Goal: Task Accomplishment & Management: Complete application form

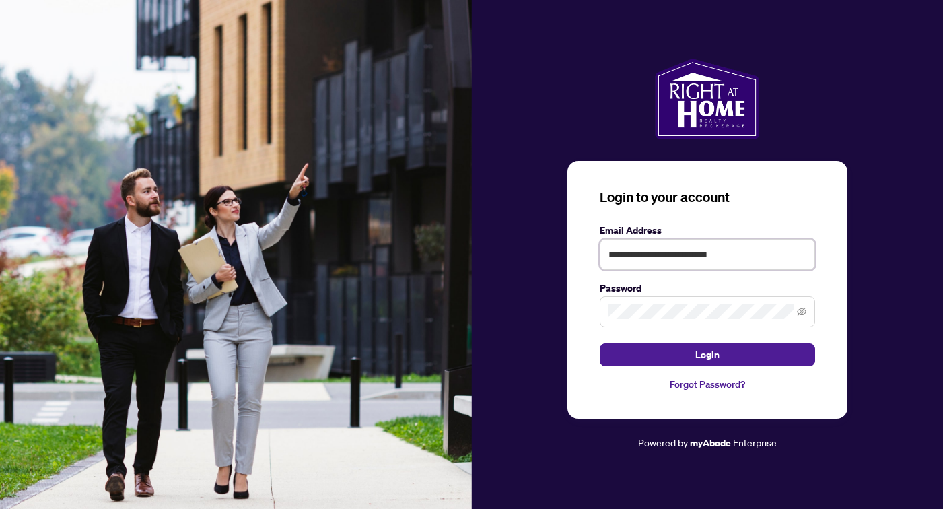
type input "**********"
click at [707, 355] on button "Login" at bounding box center [707, 354] width 215 height 23
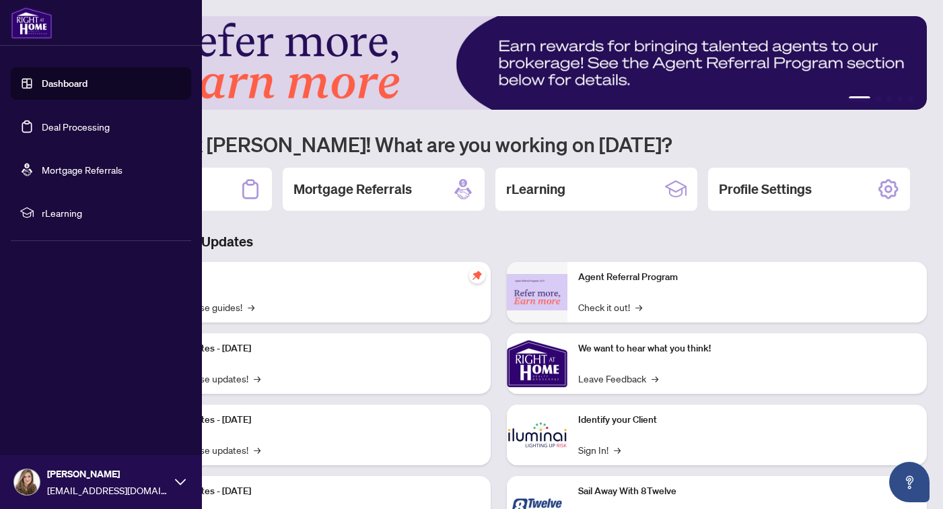
click at [42, 133] on link "Deal Processing" at bounding box center [76, 126] width 68 height 12
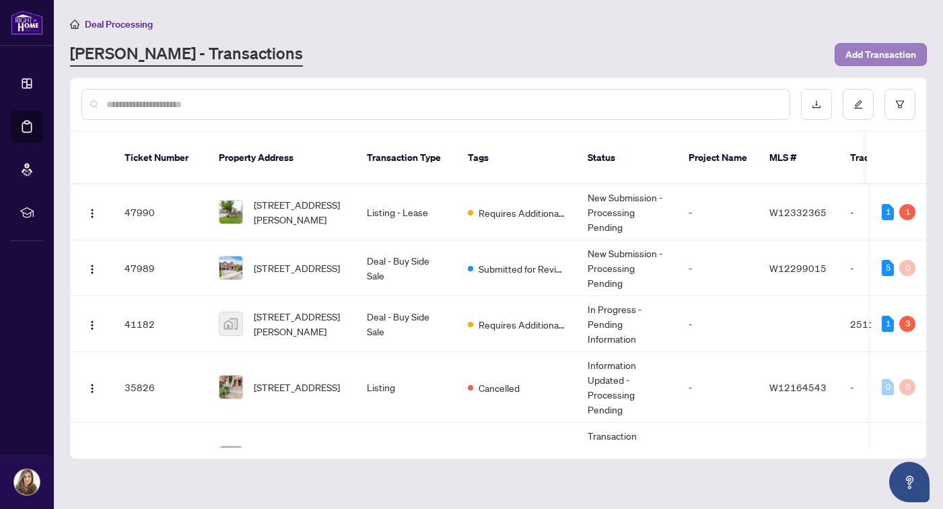
click at [893, 58] on span "Add Transaction" at bounding box center [880, 55] width 71 height 22
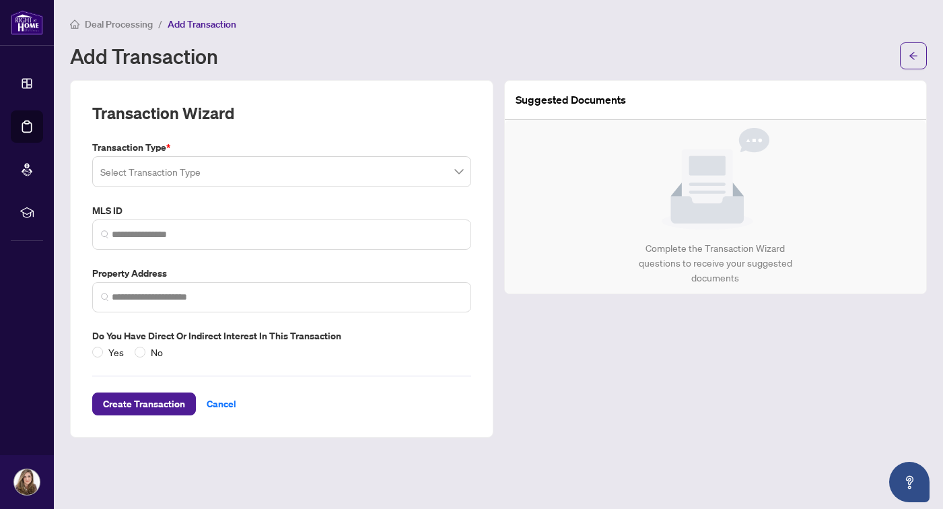
click at [377, 172] on input "search" at bounding box center [275, 174] width 351 height 30
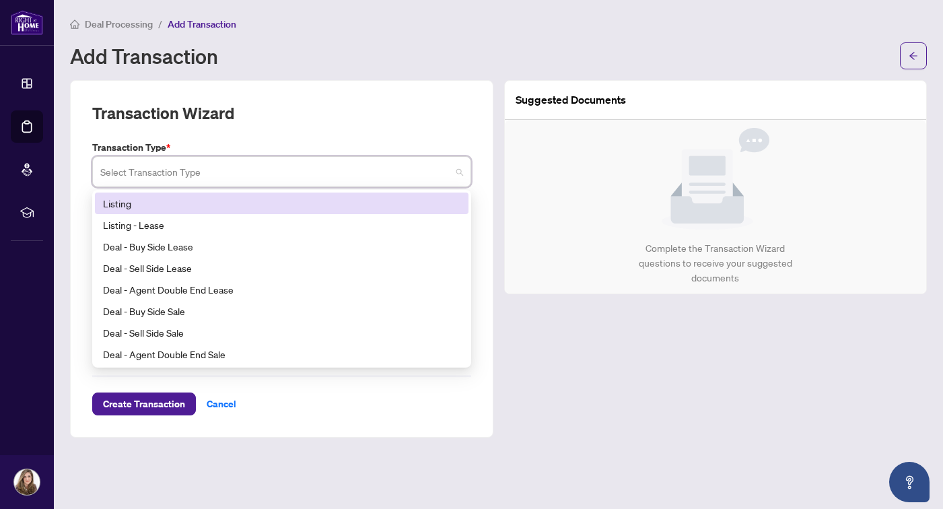
click at [348, 207] on div "Listing" at bounding box center [281, 203] width 357 height 15
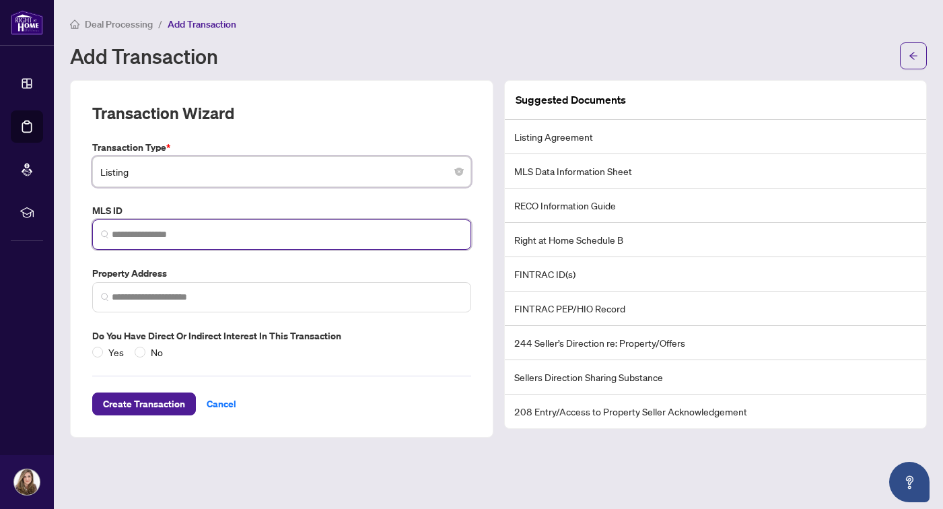
click at [310, 236] on input "search" at bounding box center [287, 235] width 351 height 14
click at [218, 235] on input "search" at bounding box center [287, 235] width 351 height 14
paste input "*********"
type input "*********"
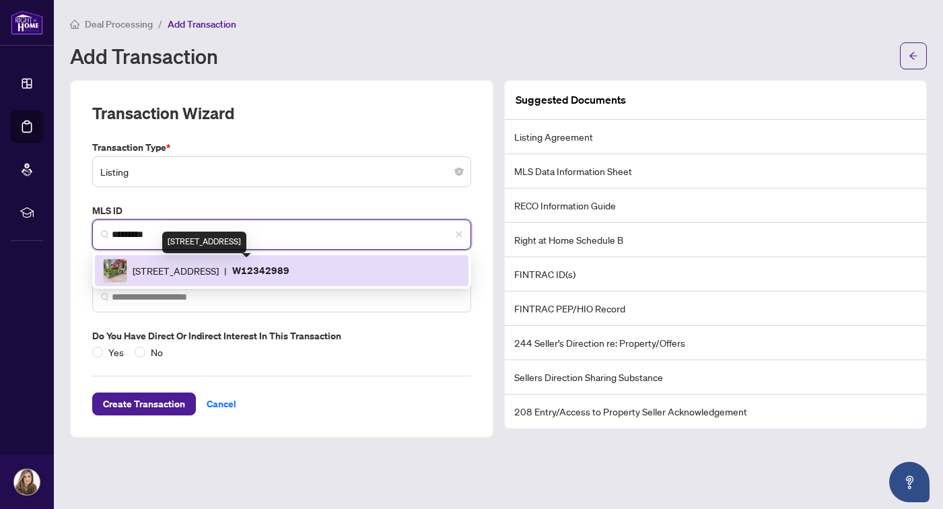
click at [219, 272] on span "[STREET_ADDRESS]" at bounding box center [176, 270] width 86 height 15
type input "**********"
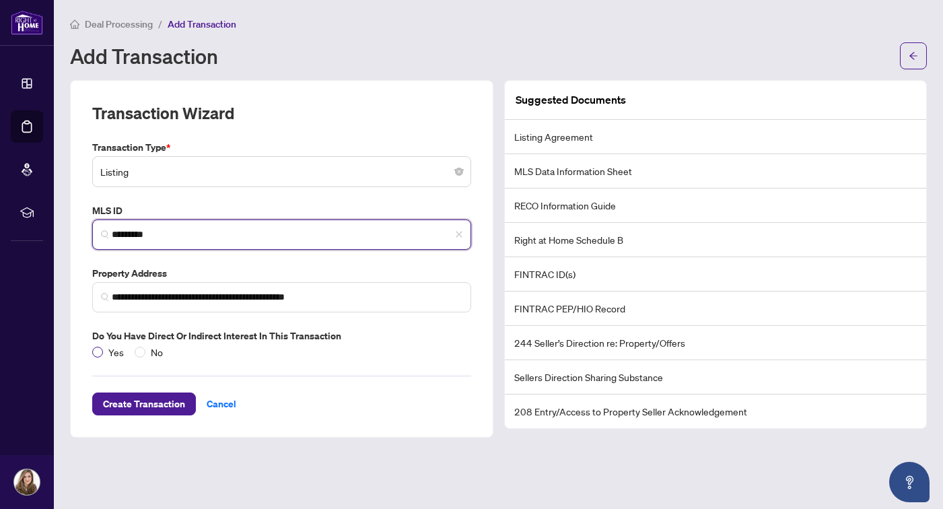
type input "*********"
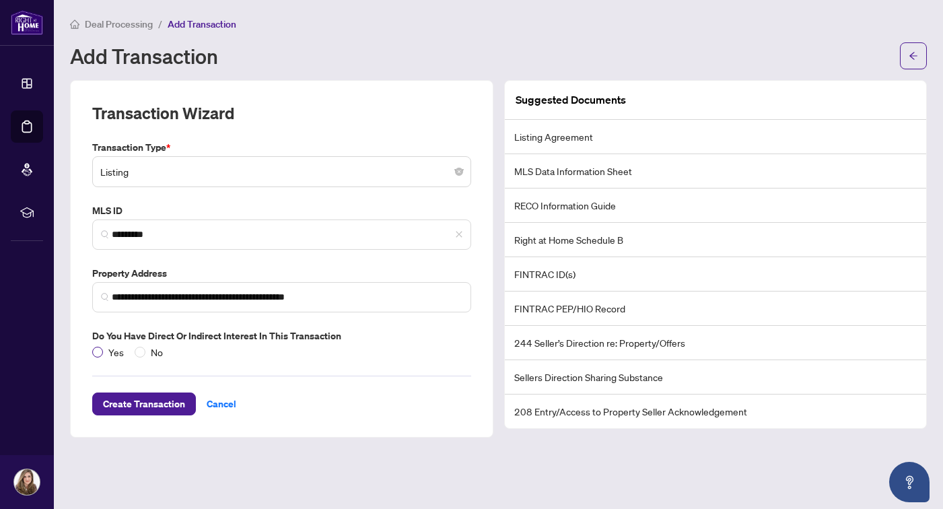
click at [102, 349] on span at bounding box center [97, 352] width 11 height 11
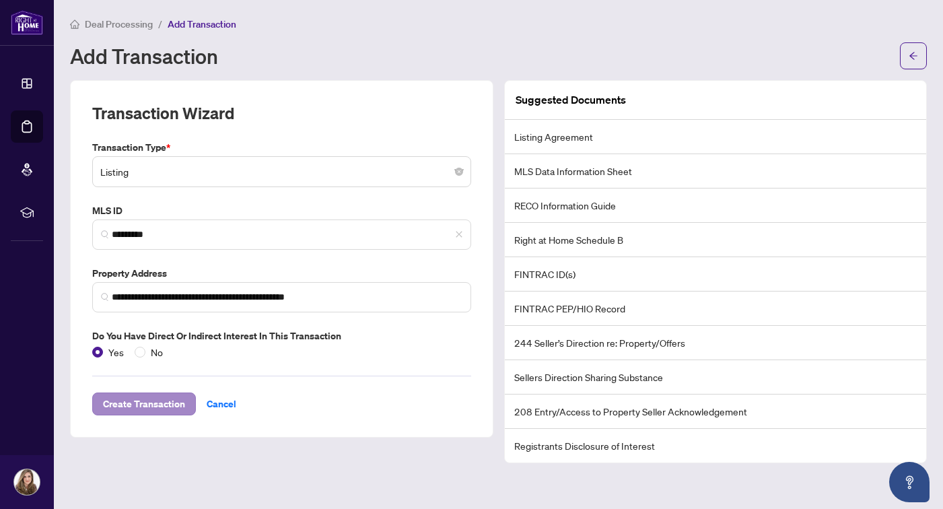
click at [172, 408] on span "Create Transaction" at bounding box center [144, 404] width 82 height 22
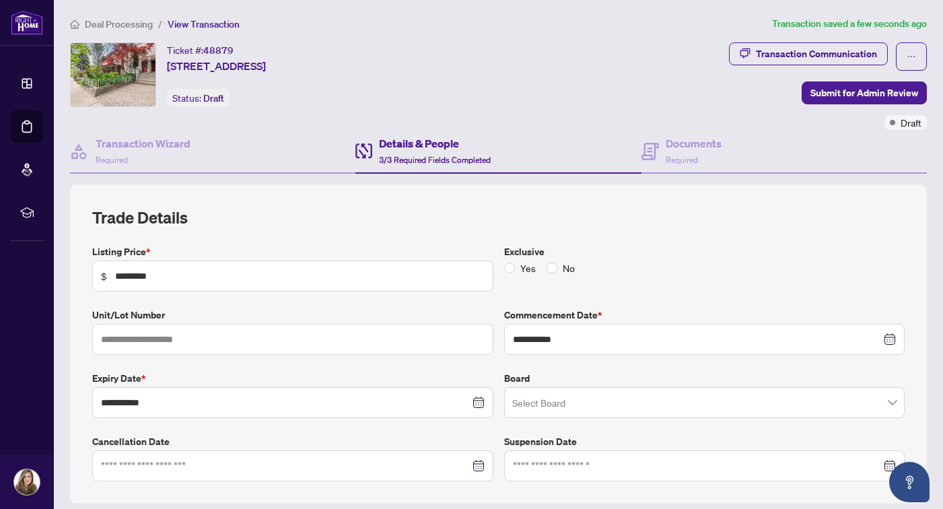
click at [645, 233] on div "**********" at bounding box center [498, 344] width 812 height 275
click at [611, 406] on input "search" at bounding box center [698, 405] width 373 height 30
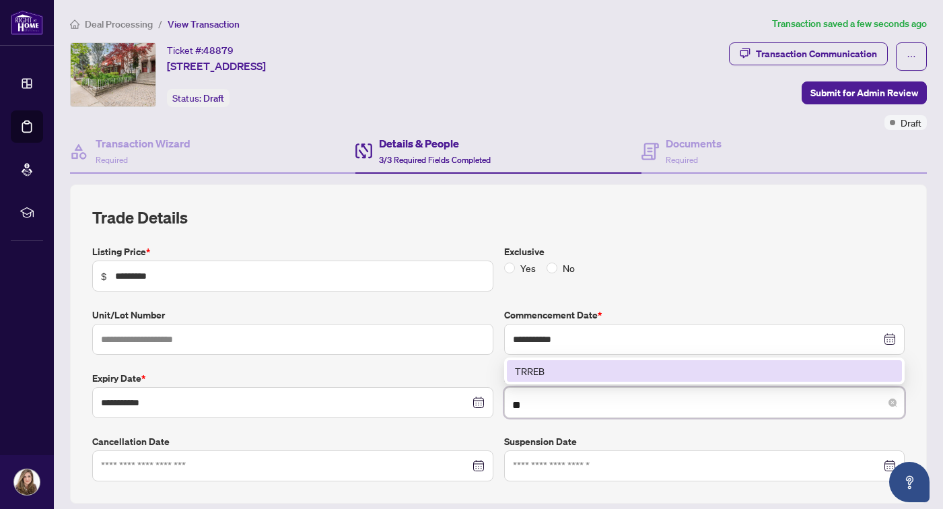
type input "*"
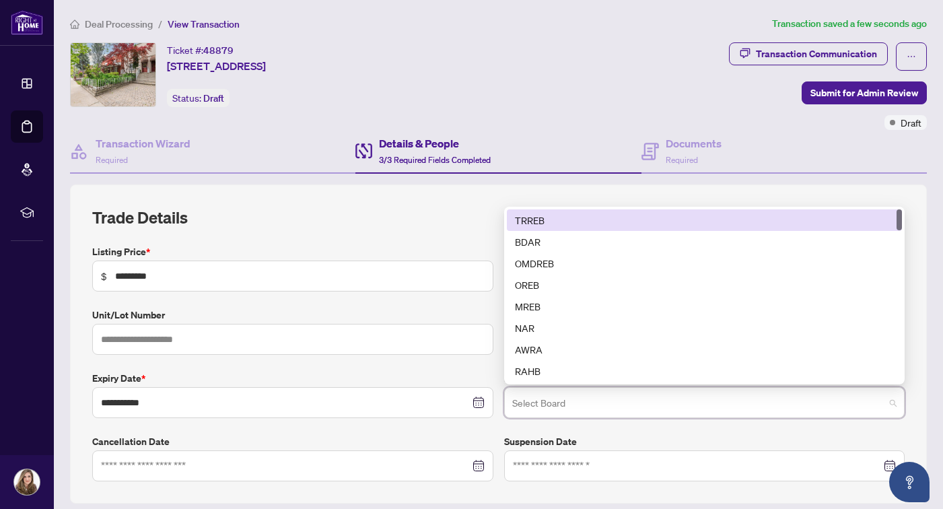
click at [669, 215] on div "TRREB" at bounding box center [705, 220] width 380 height 15
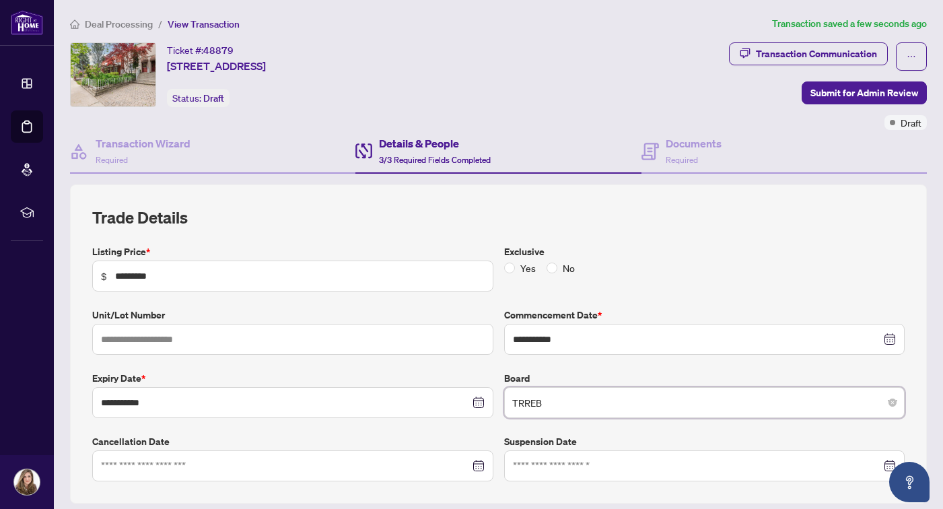
click at [701, 277] on div "Exclusive Yes No" at bounding box center [705, 267] width 412 height 47
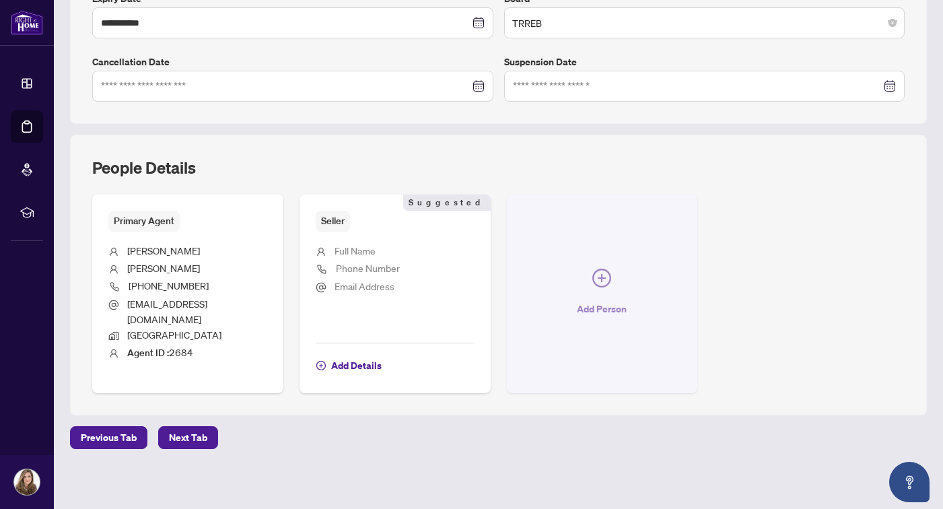
scroll to position [379, 0]
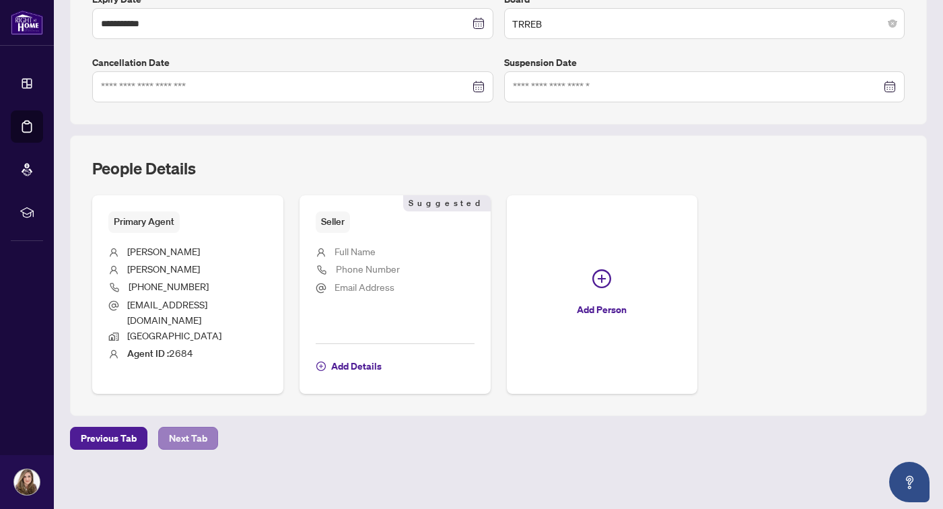
click at [195, 438] on span "Next Tab" at bounding box center [188, 438] width 38 height 22
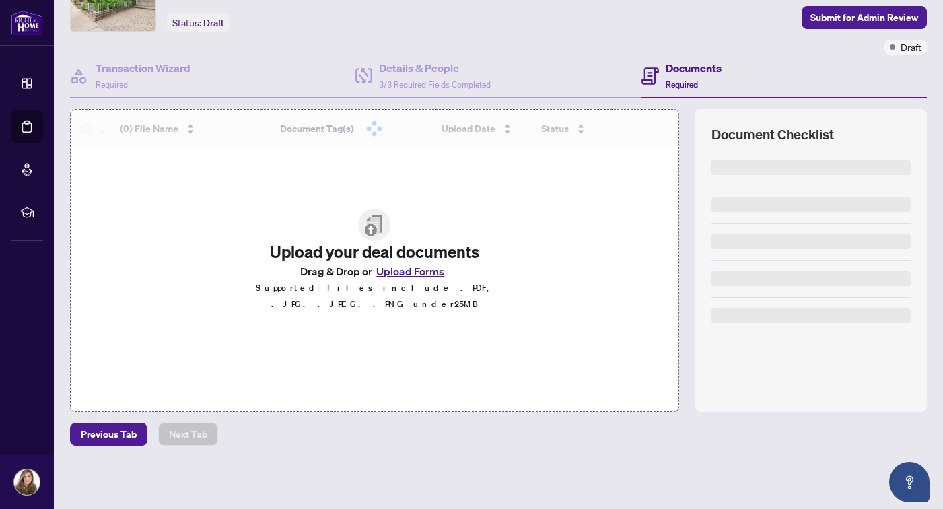
scroll to position [75, 0]
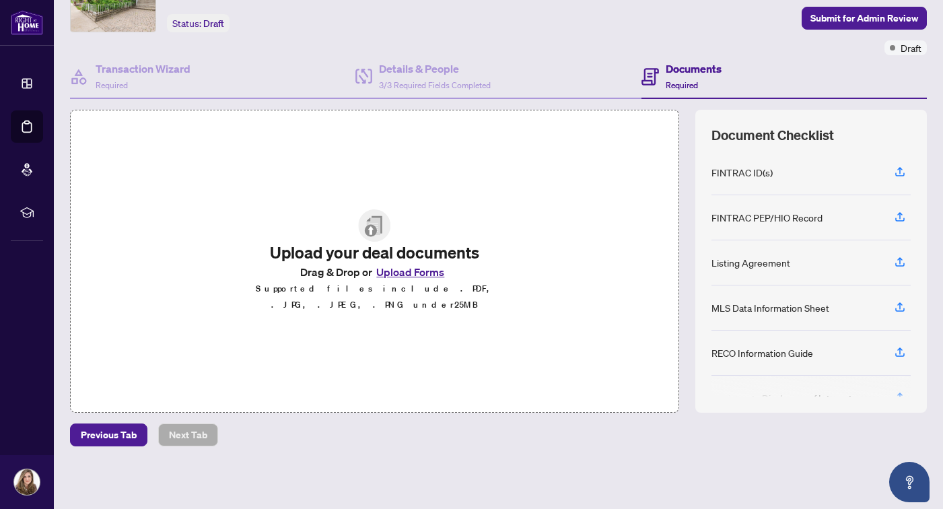
click at [414, 279] on button "Upload Forms" at bounding box center [410, 272] width 76 height 18
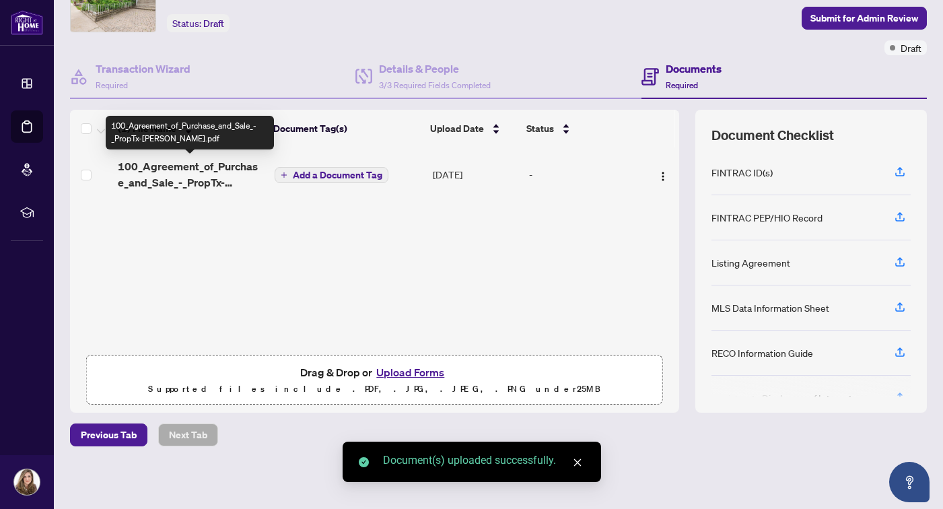
click at [210, 166] on span "100_Agreement_of_Purchase_and_Sale_-_PropTx-[PERSON_NAME].pdf" at bounding box center [191, 174] width 146 height 32
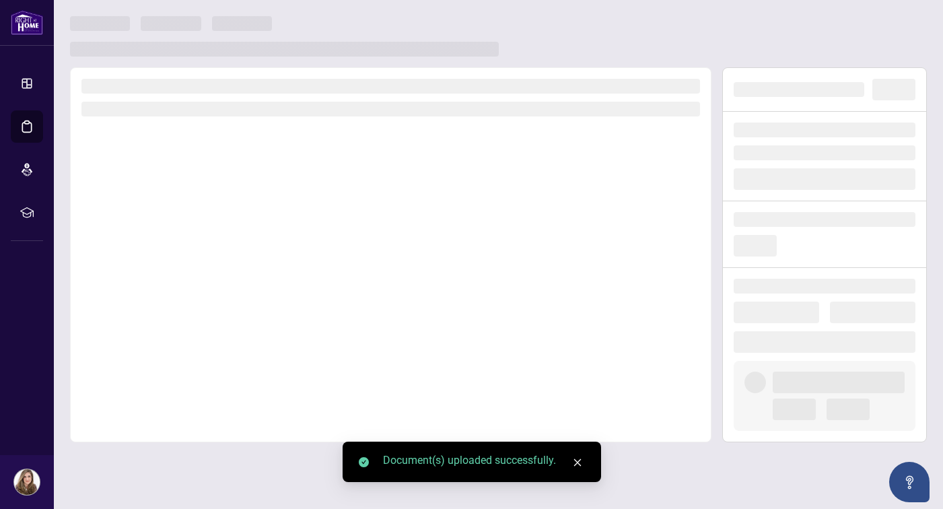
click at [210, 166] on div at bounding box center [390, 254] width 641 height 375
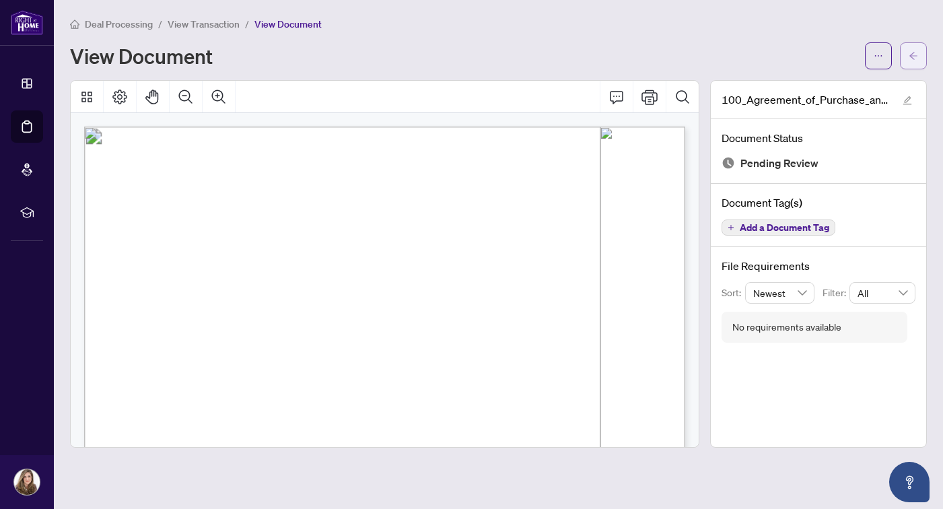
click at [916, 57] on icon "arrow-left" at bounding box center [913, 55] width 9 height 9
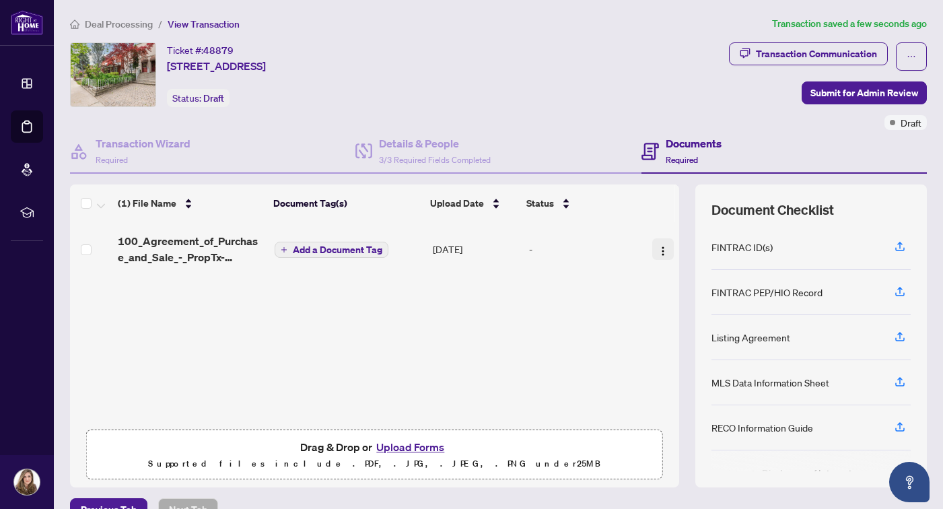
click at [664, 246] on button "button" at bounding box center [663, 249] width 22 height 22
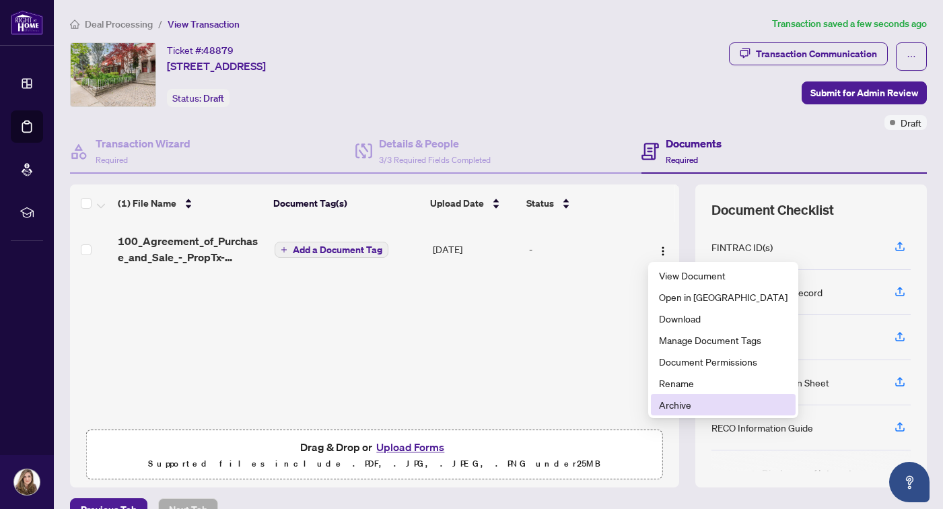
click at [671, 401] on span "Archive" at bounding box center [723, 404] width 129 height 15
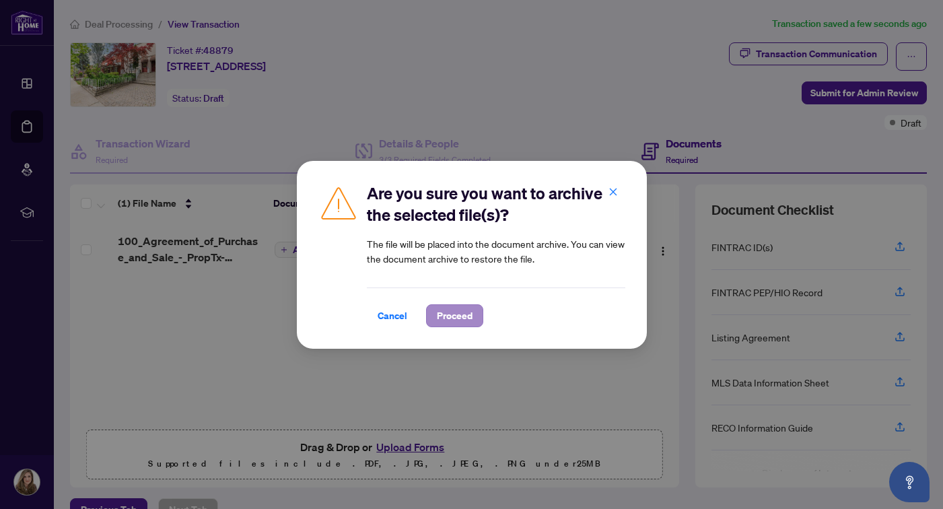
click at [463, 319] on span "Proceed" at bounding box center [455, 316] width 36 height 22
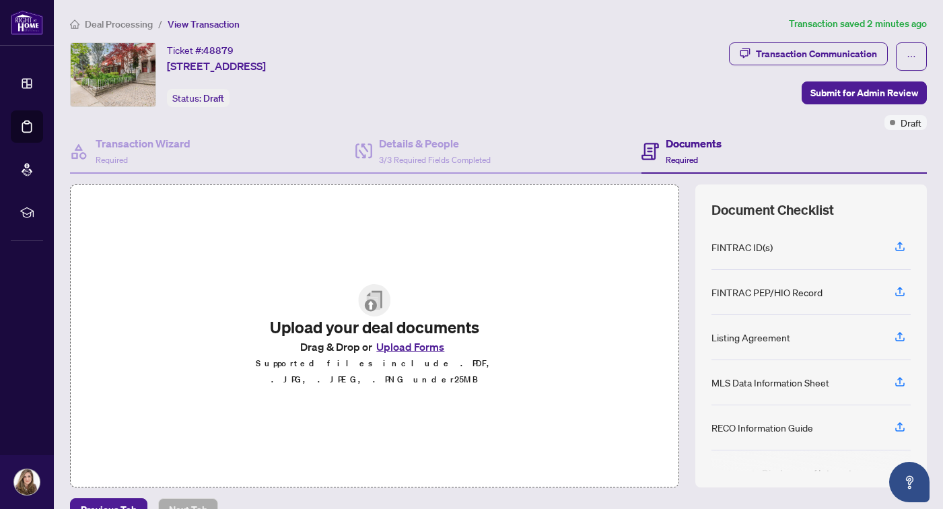
click at [412, 355] on button "Upload Forms" at bounding box center [410, 347] width 76 height 18
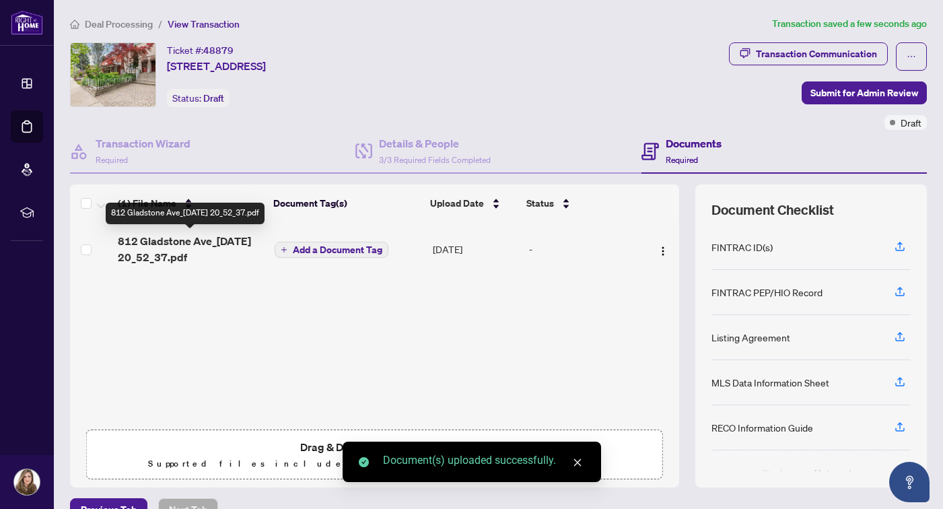
click at [221, 254] on span "812 Gladstone Ave_[DATE] 20_52_37.pdf" at bounding box center [191, 249] width 146 height 32
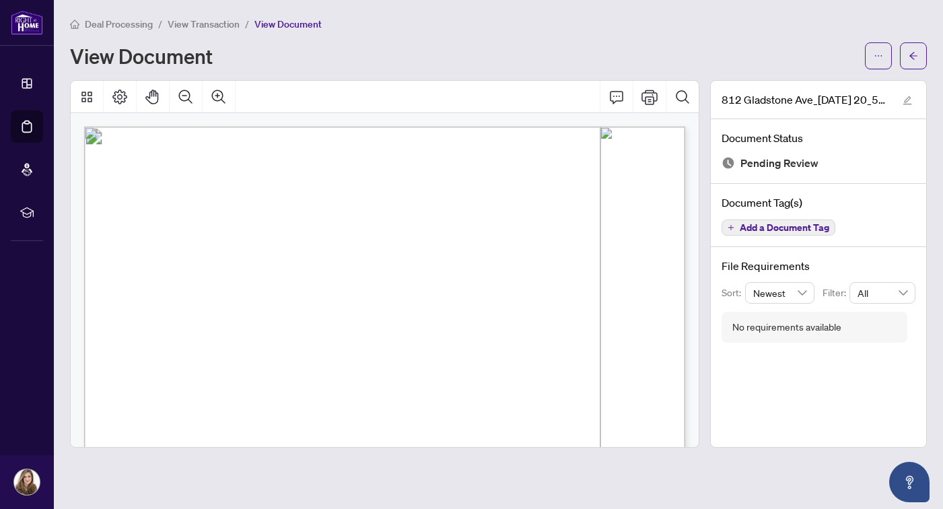
click at [397, 161] on span "Listing Agreement" at bounding box center [329, 167] width 135 height 20
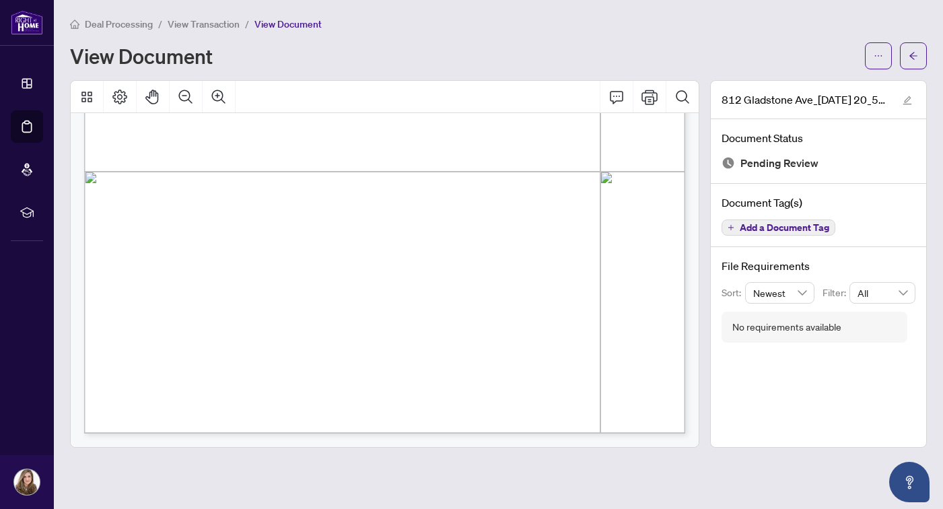
scroll to position [3661, 0]
click at [798, 31] on div "Deal Processing / View Transaction / View Document View Document" at bounding box center [498, 42] width 857 height 53
click at [916, 57] on icon "arrow-left" at bounding box center [913, 55] width 9 height 9
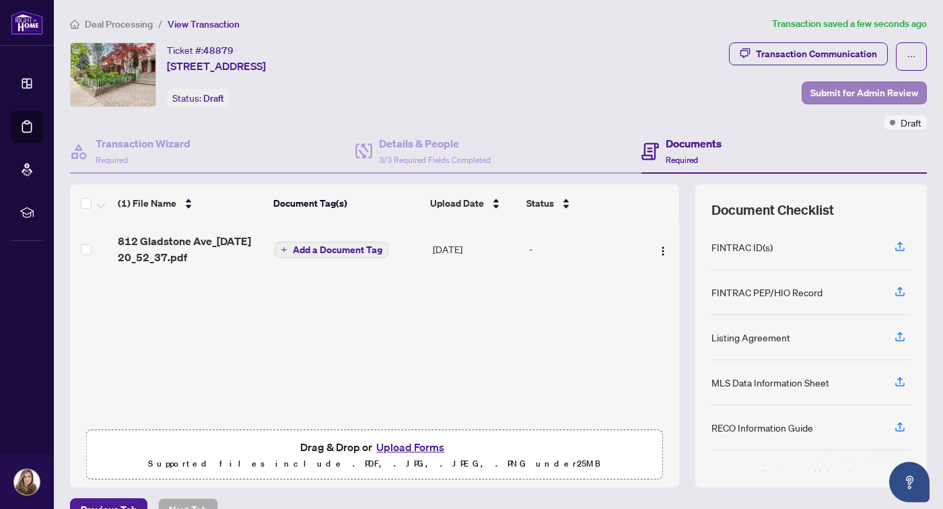
click at [876, 90] on span "Submit for Admin Review" at bounding box center [864, 93] width 108 height 22
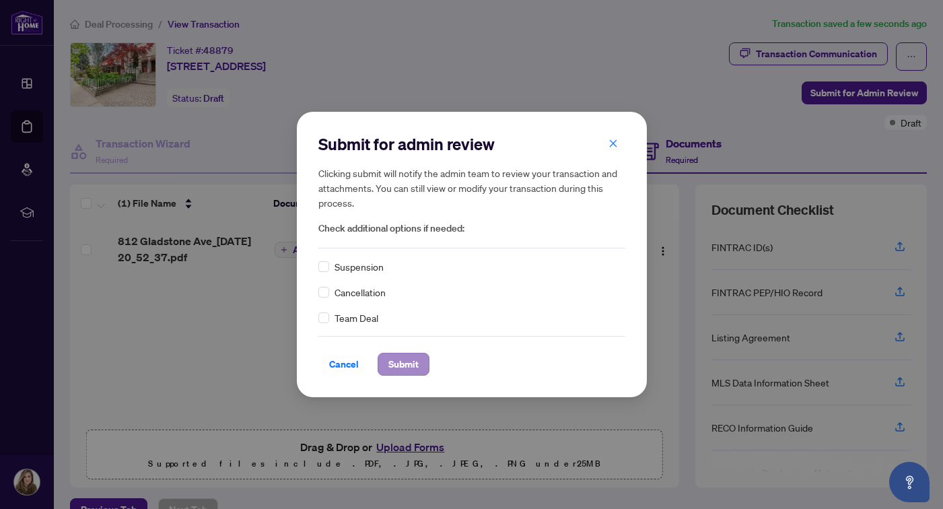
click at [406, 359] on span "Submit" at bounding box center [403, 364] width 30 height 22
